Goal: Task Accomplishment & Management: Manage account settings

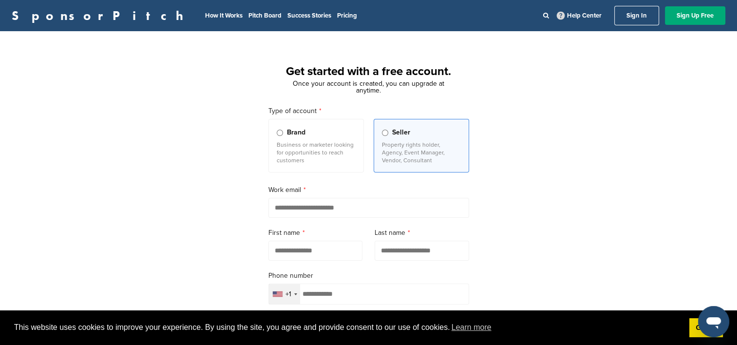
click at [633, 17] on link "Sign In" at bounding box center [637, 15] width 45 height 19
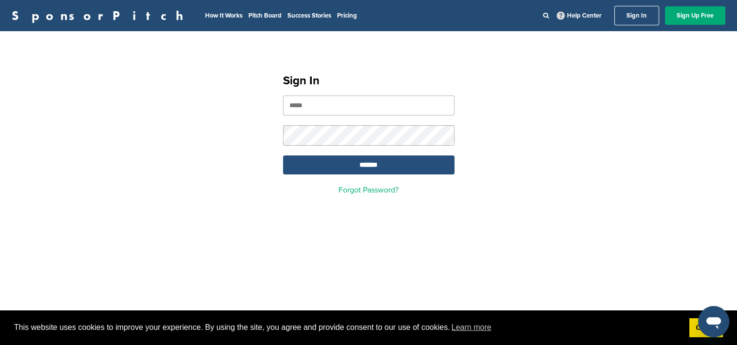
type input "**********"
click at [363, 166] on input "*******" at bounding box center [369, 164] width 172 height 19
